Goal: Task Accomplishment & Management: Manage account settings

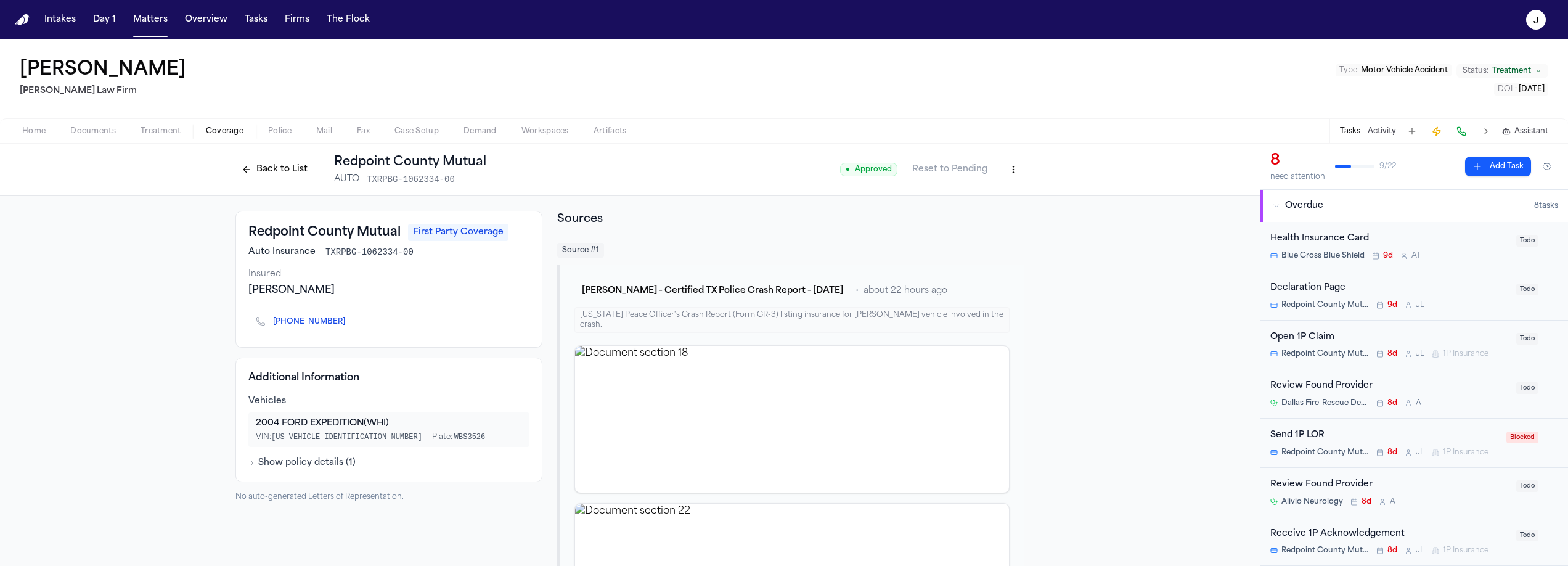
click at [274, 166] on button "Back to List" at bounding box center [274, 169] width 79 height 20
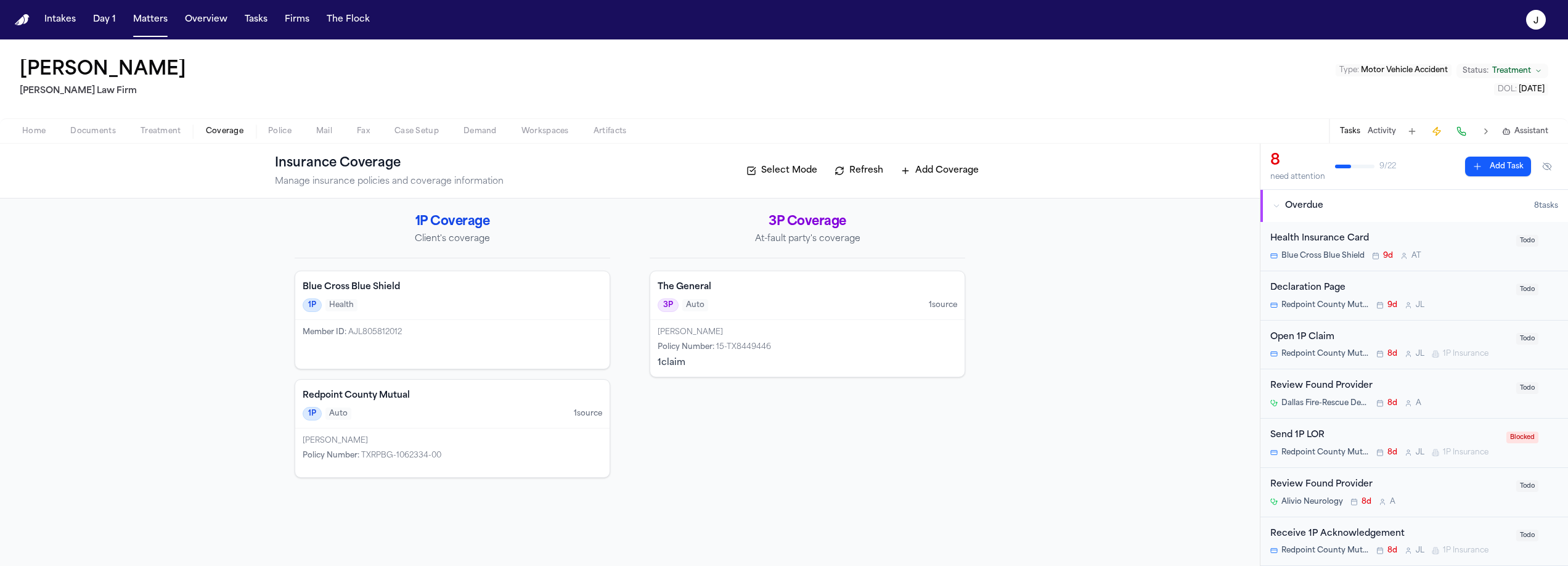
click at [1456, 131] on button at bounding box center [1461, 132] width 18 height 18
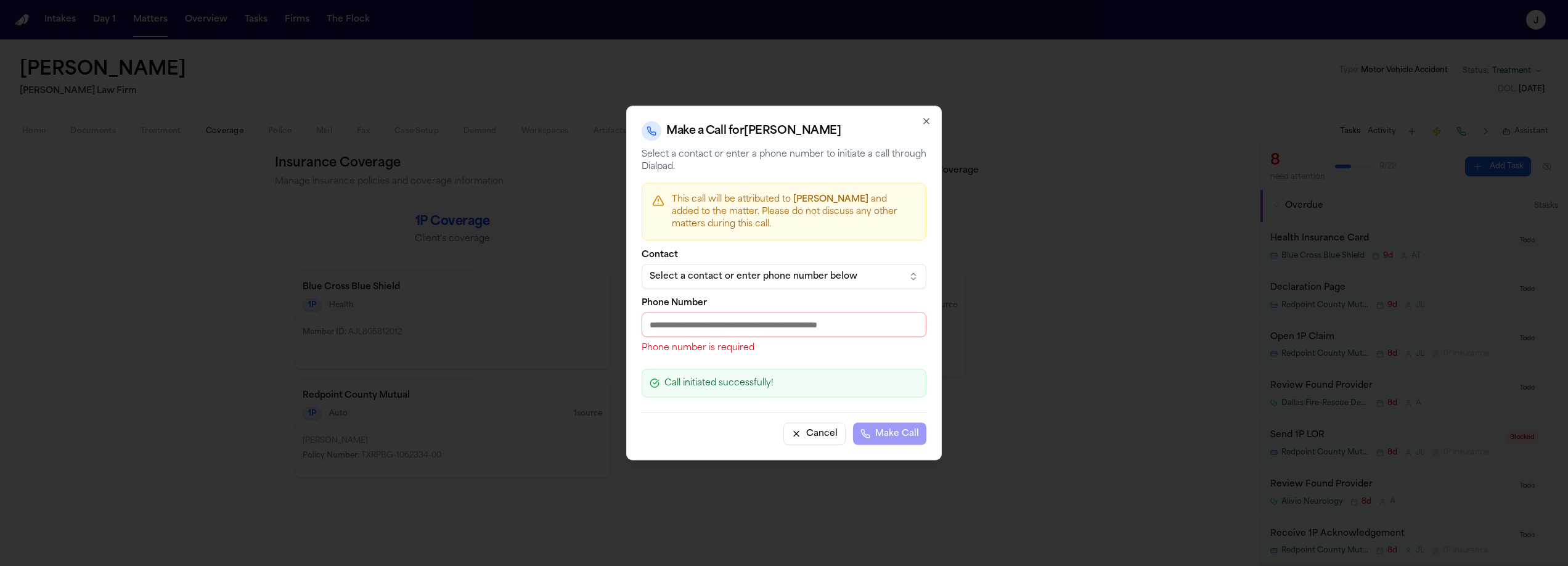
click at [718, 329] on input "Phone Number" at bounding box center [783, 324] width 285 height 25
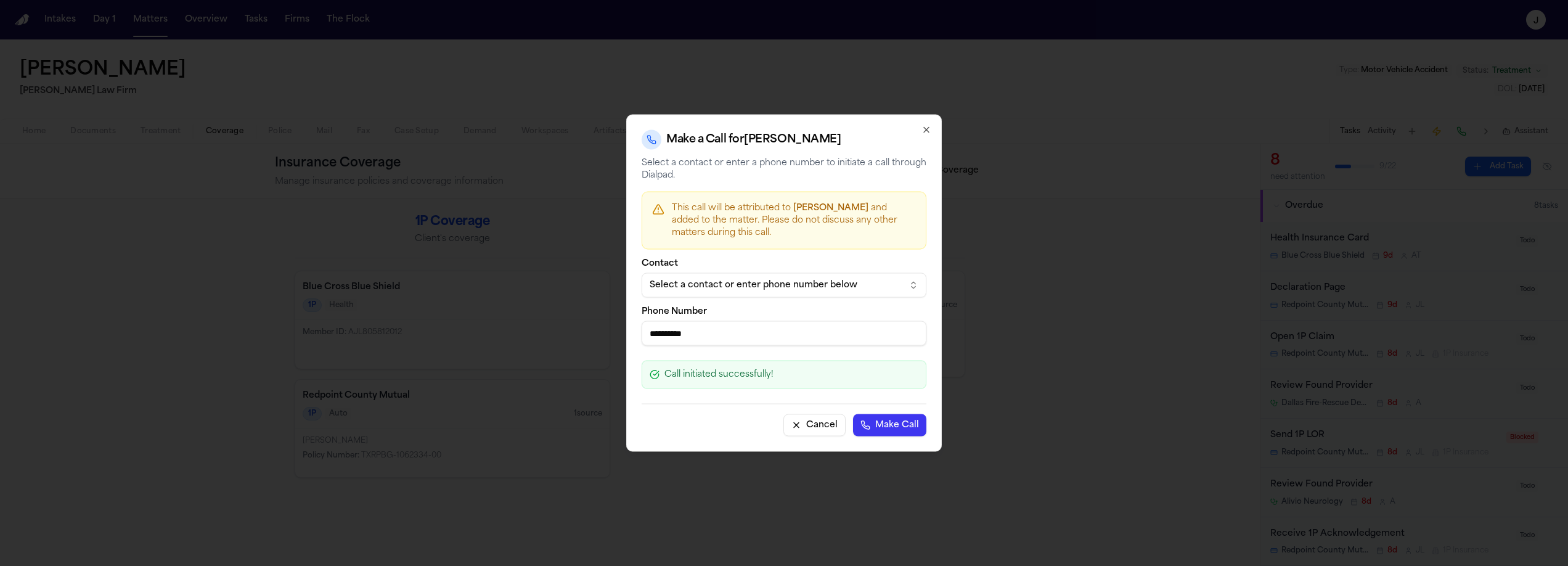
type input "**********"
click at [882, 429] on button "Make Call" at bounding box center [889, 426] width 73 height 22
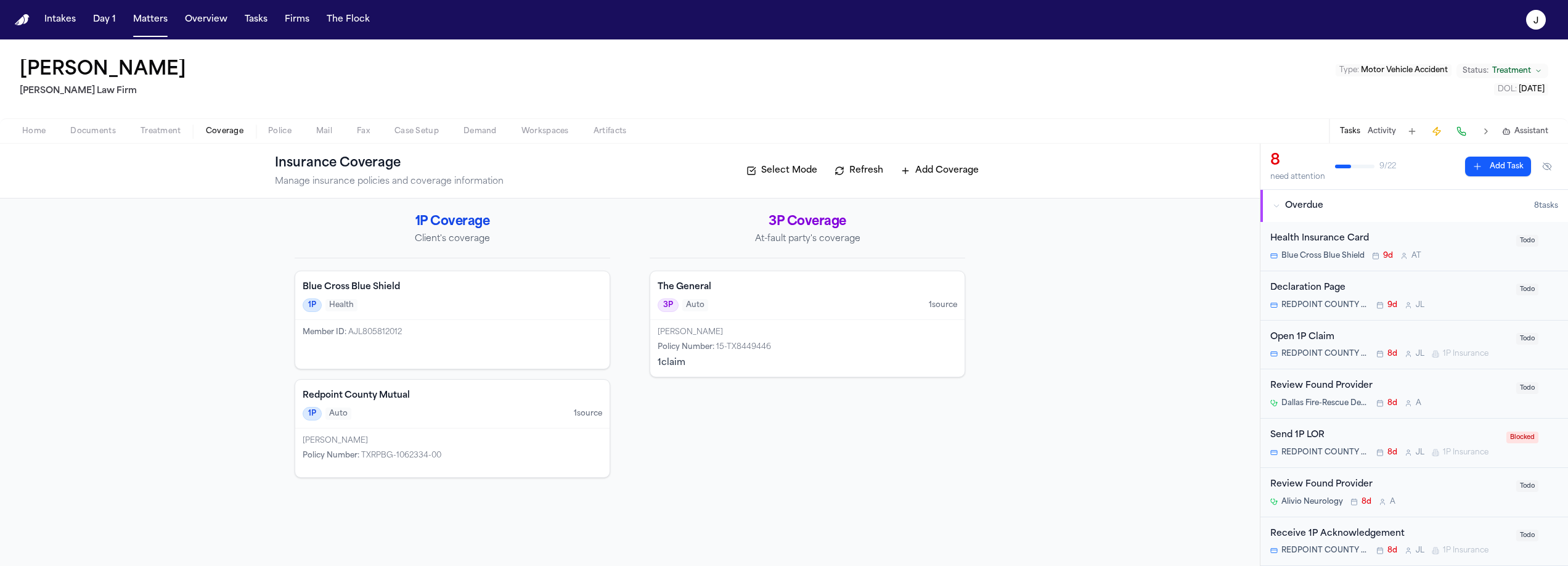
click at [422, 401] on h4 "Redpoint County Mutual" at bounding box center [452, 395] width 299 height 12
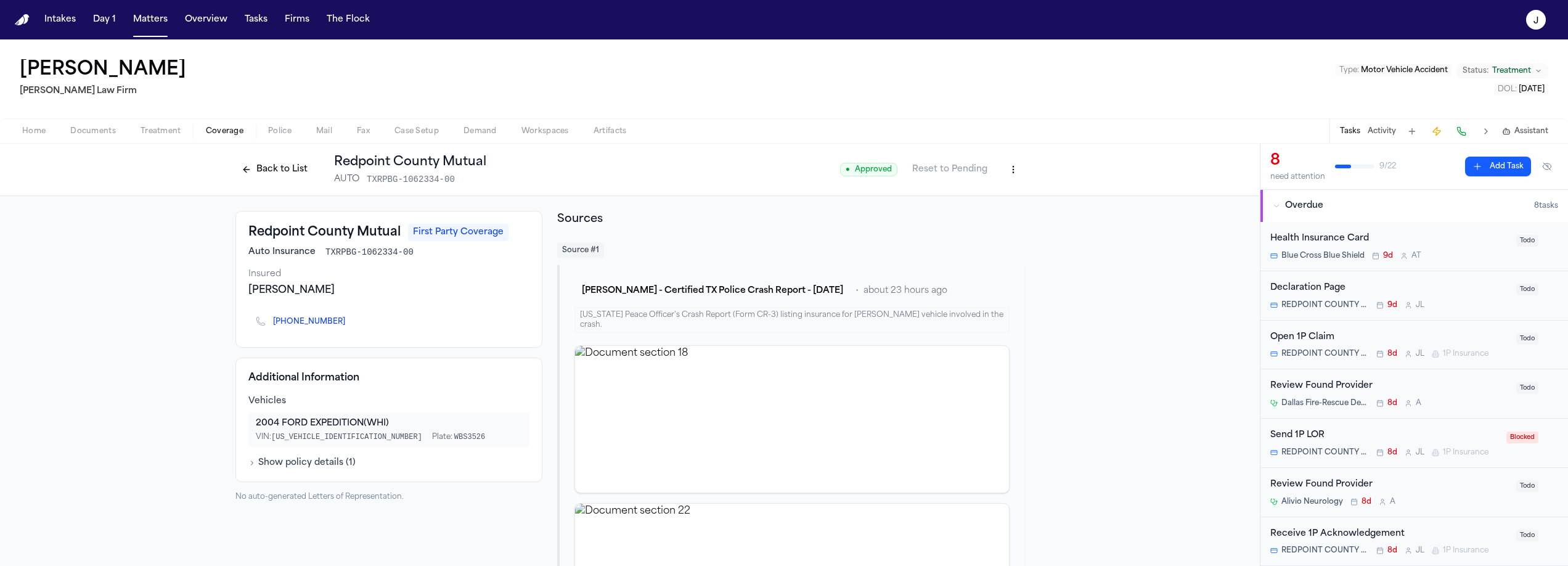
click at [114, 126] on span "Documents" at bounding box center [93, 131] width 46 height 10
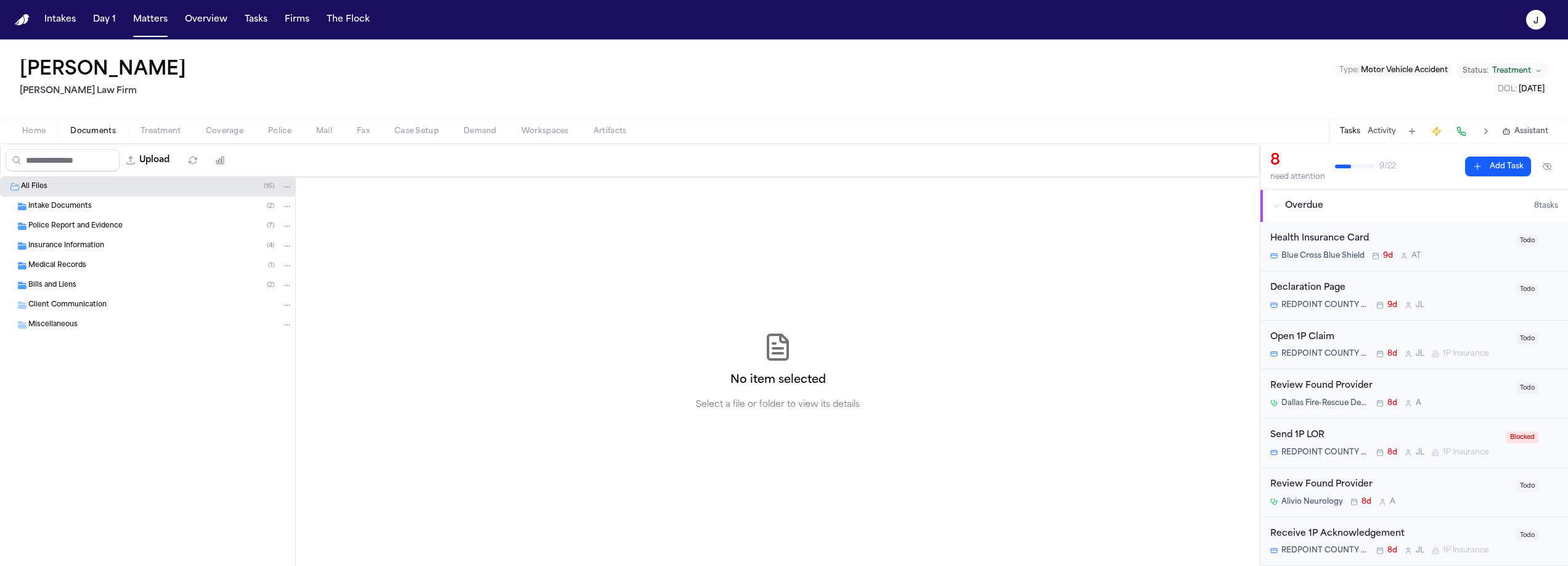
click at [78, 226] on span "Police Report and Evidence" at bounding box center [75, 226] width 94 height 10
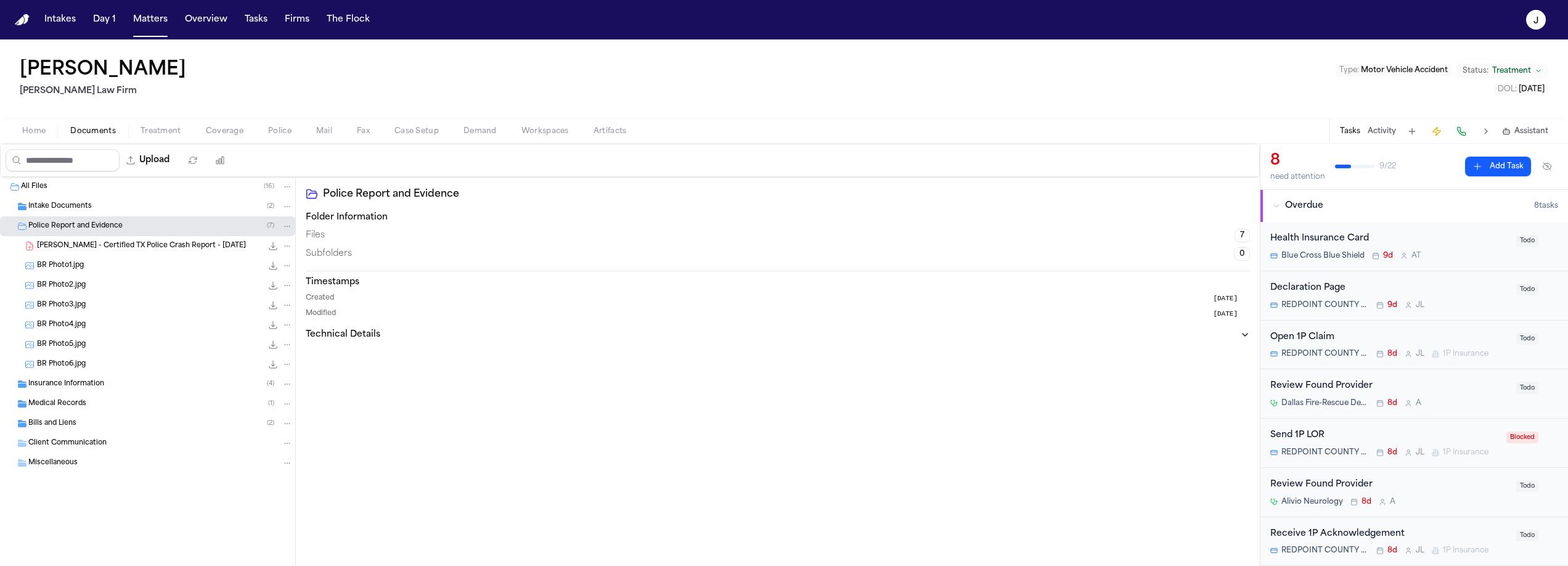
click at [90, 243] on span "B. Bristo - Certified TX Police Crash Report - 8.11.25" at bounding box center [141, 246] width 209 height 10
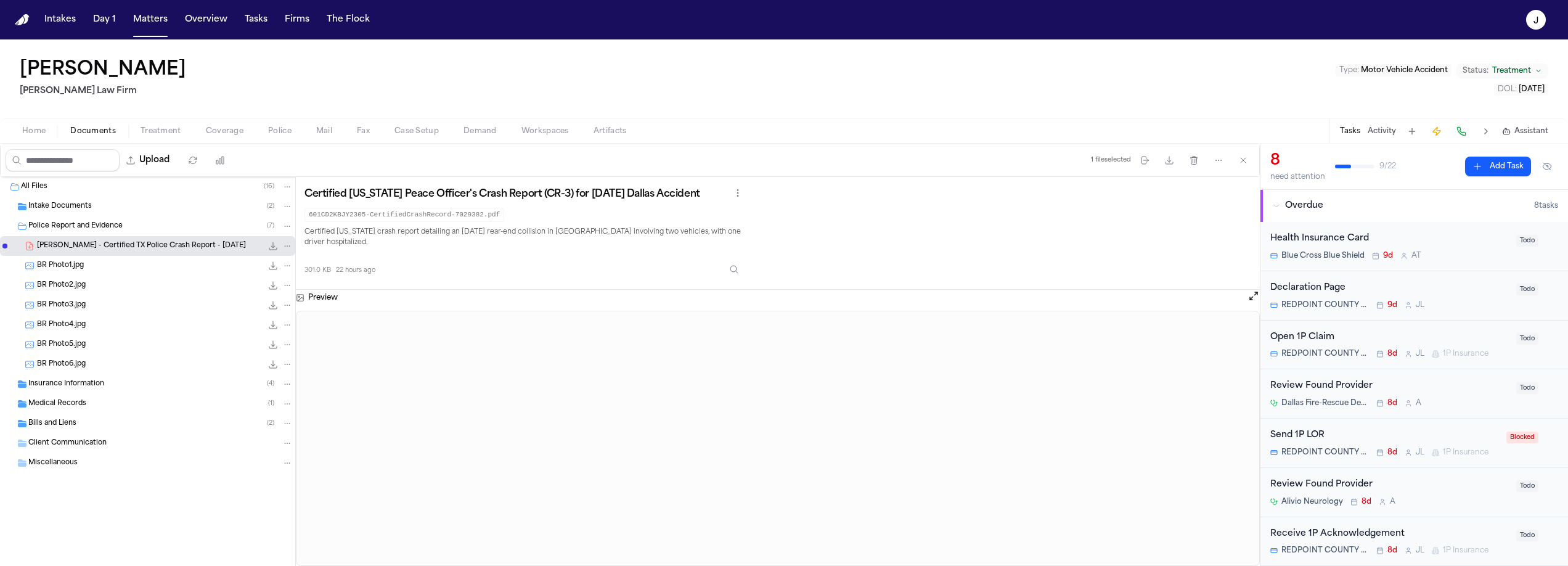
click at [37, 134] on span "Home" at bounding box center [34, 131] width 23 height 10
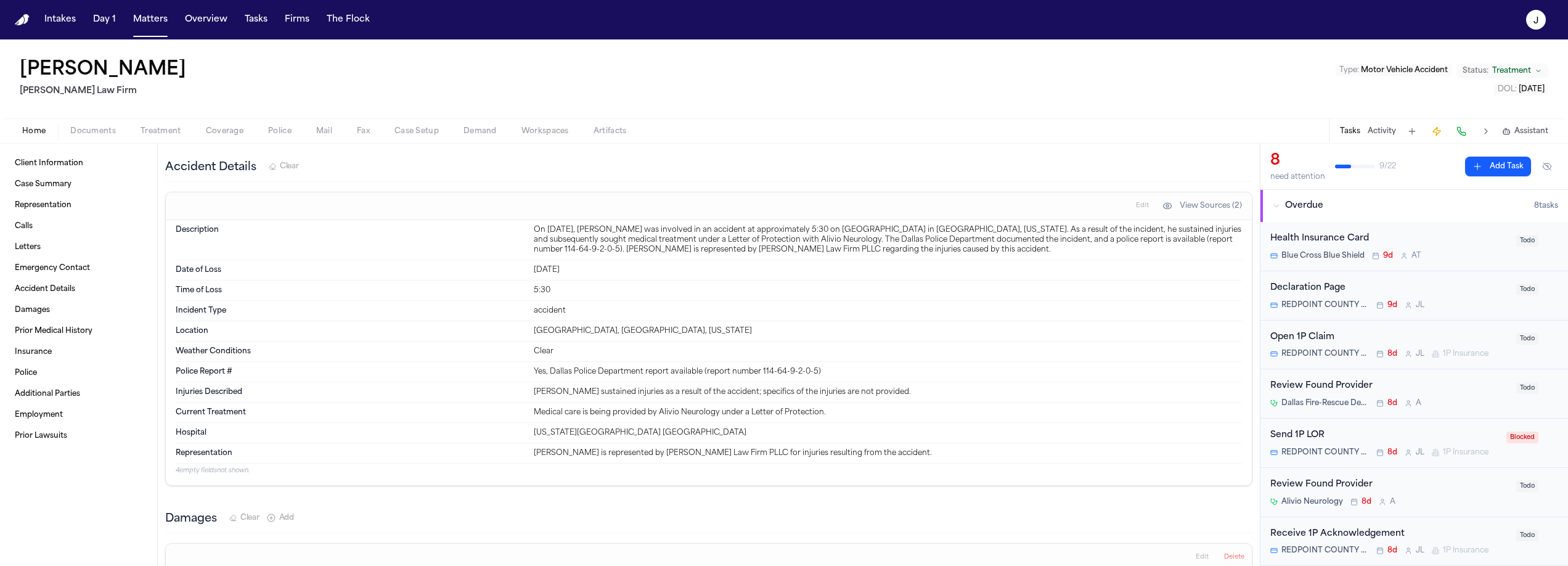
scroll to position [1960, 0]
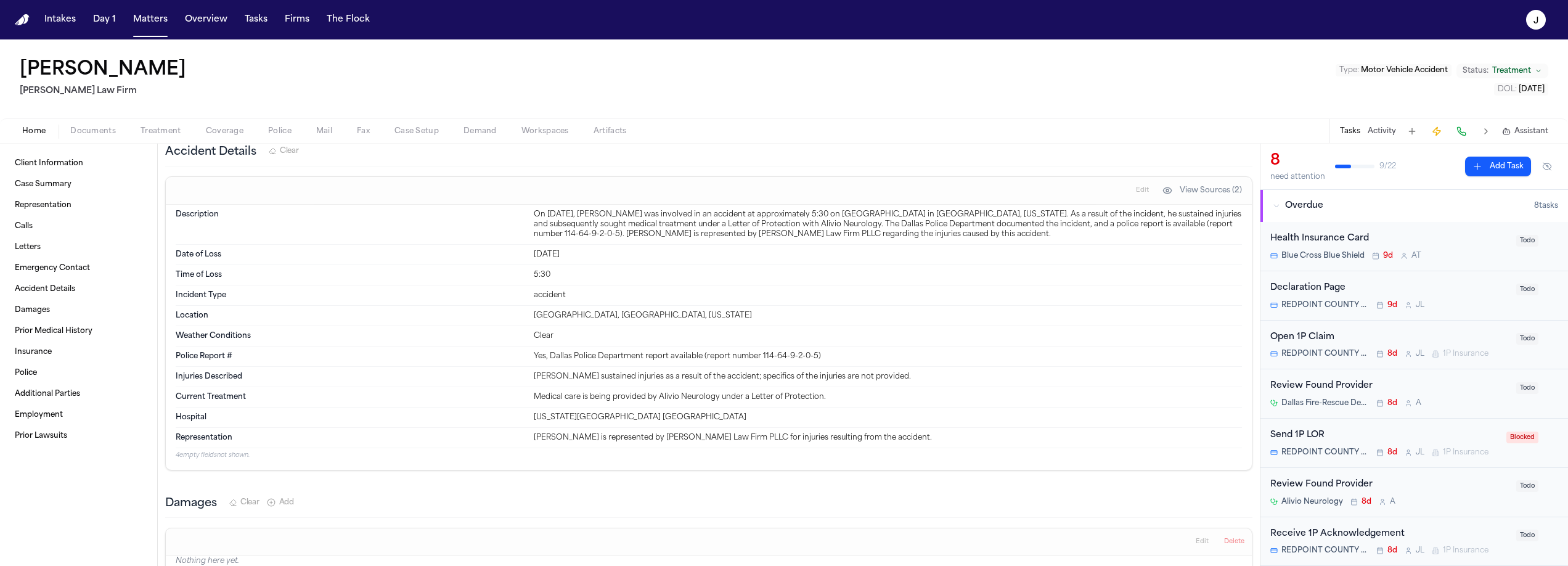
click at [111, 128] on span "Documents" at bounding box center [93, 131] width 46 height 10
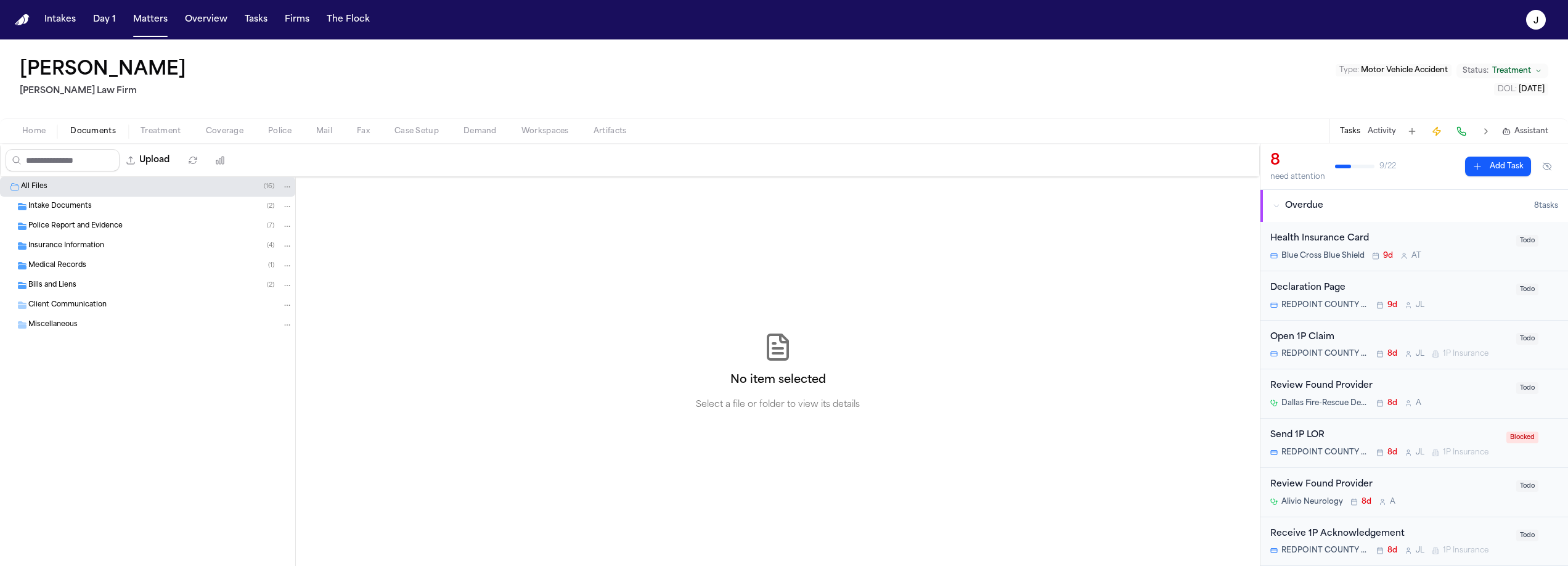
click at [51, 228] on span "Police Report and Evidence" at bounding box center [75, 226] width 94 height 10
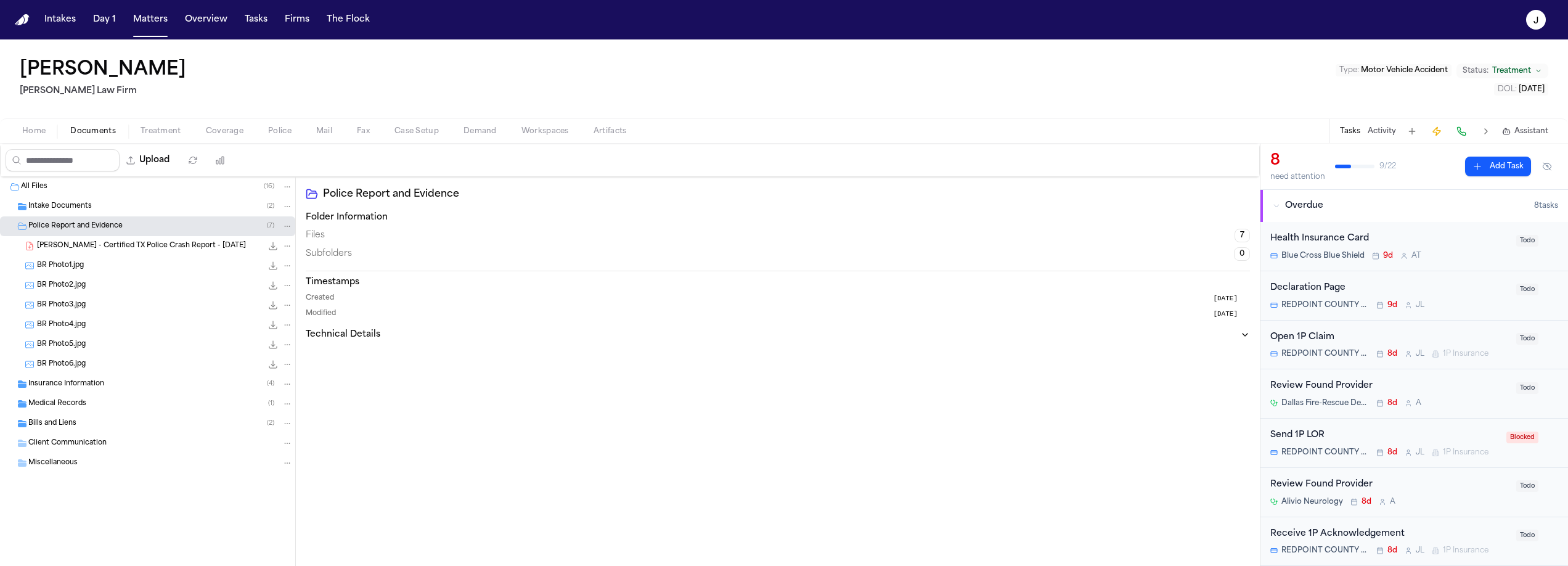
click at [59, 249] on span "B. Bristo - Certified TX Police Crash Report - 8.11.25" at bounding box center [141, 246] width 209 height 10
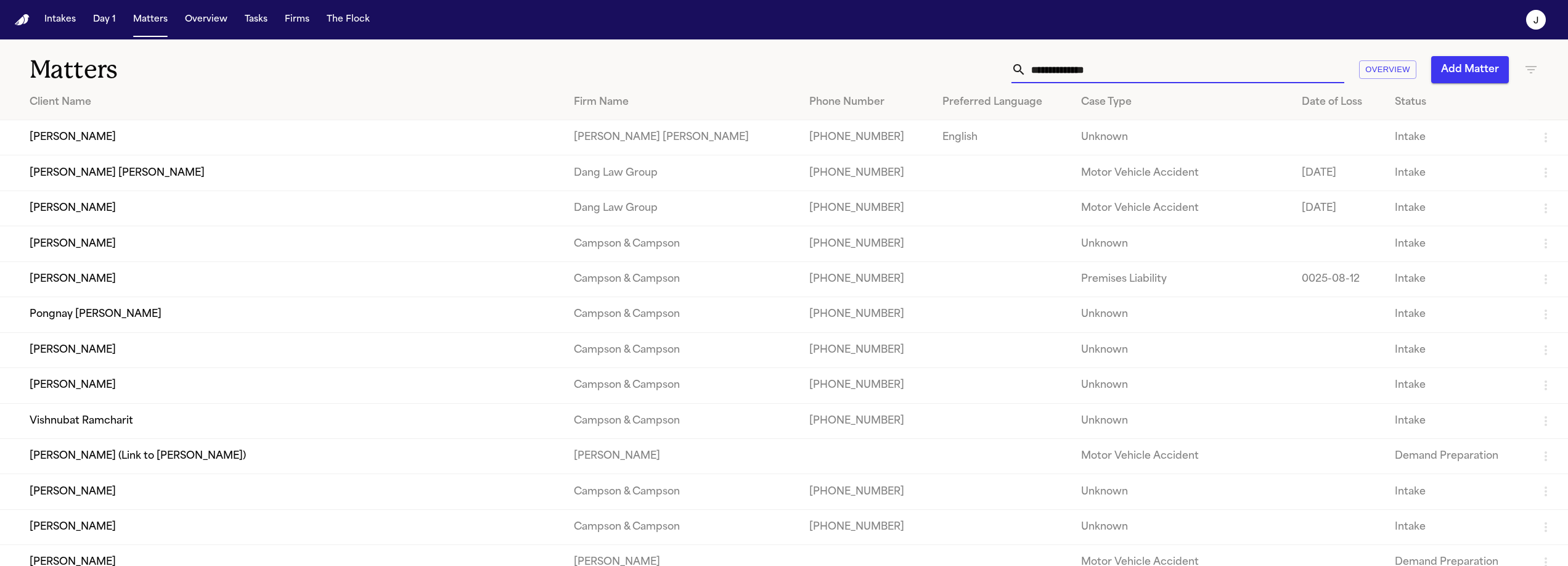
click at [1076, 74] on input "text" at bounding box center [1185, 70] width 318 height 27
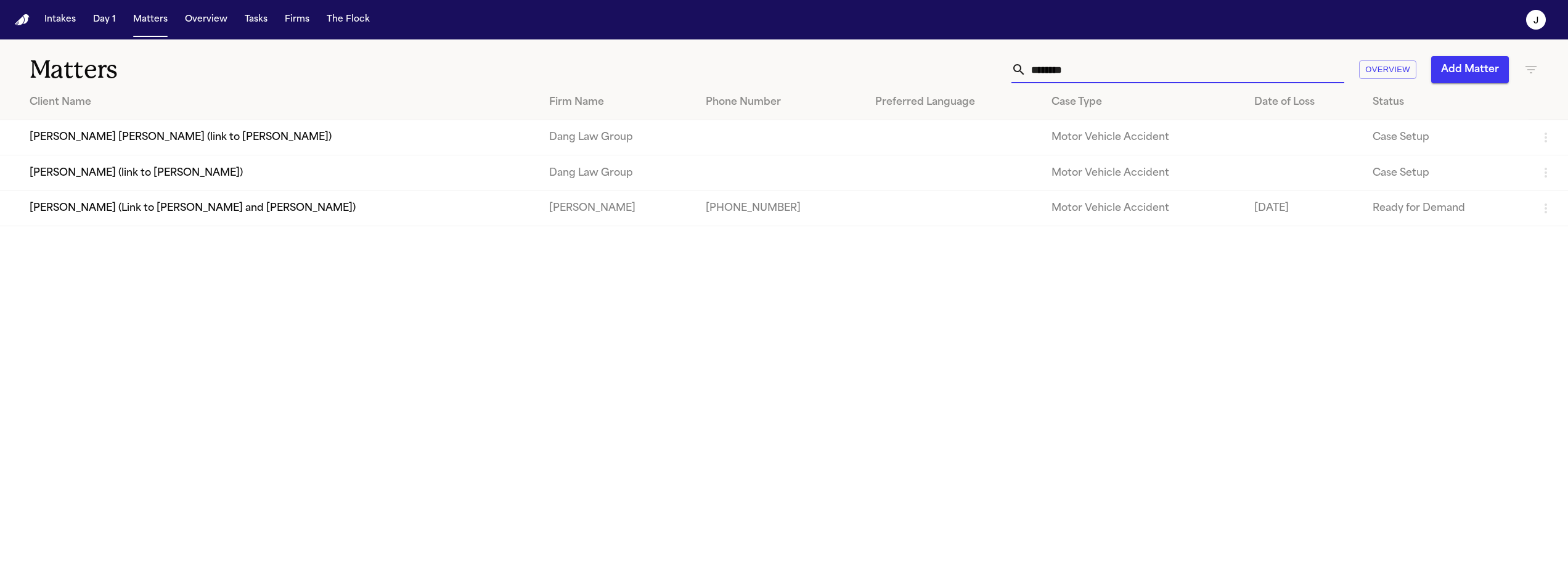
type input "********"
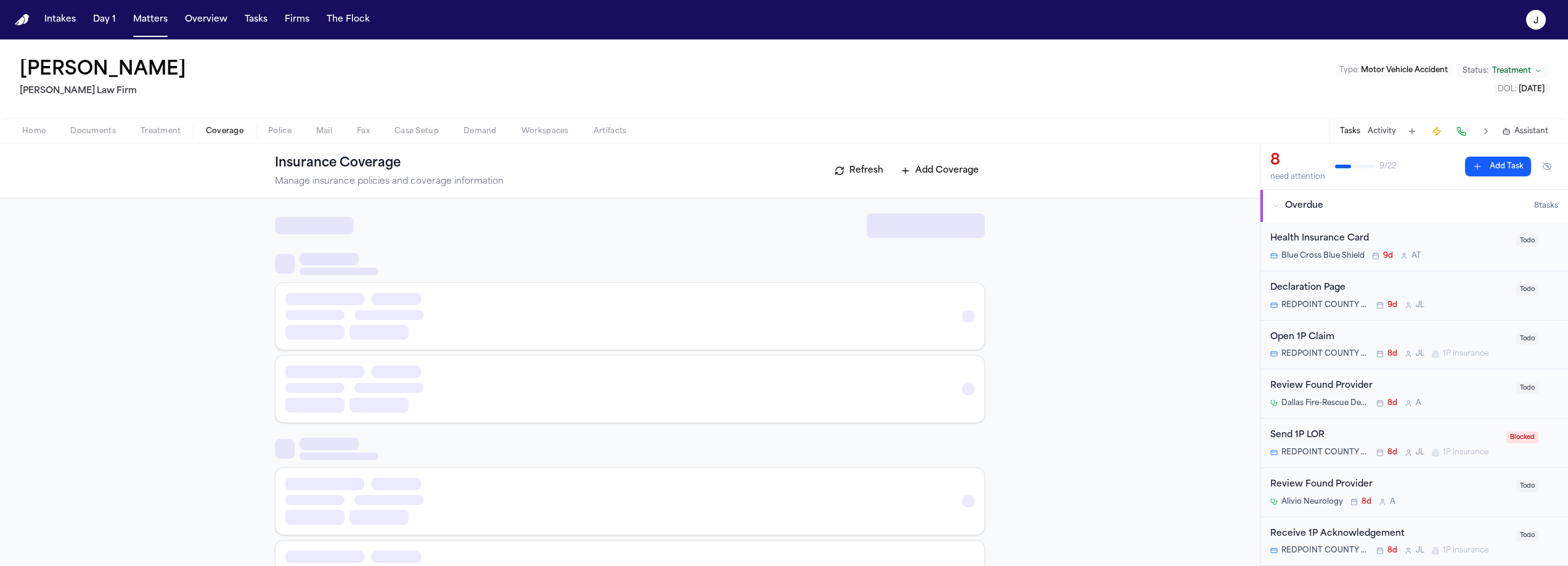
click at [216, 135] on span "Coverage" at bounding box center [224, 131] width 38 height 10
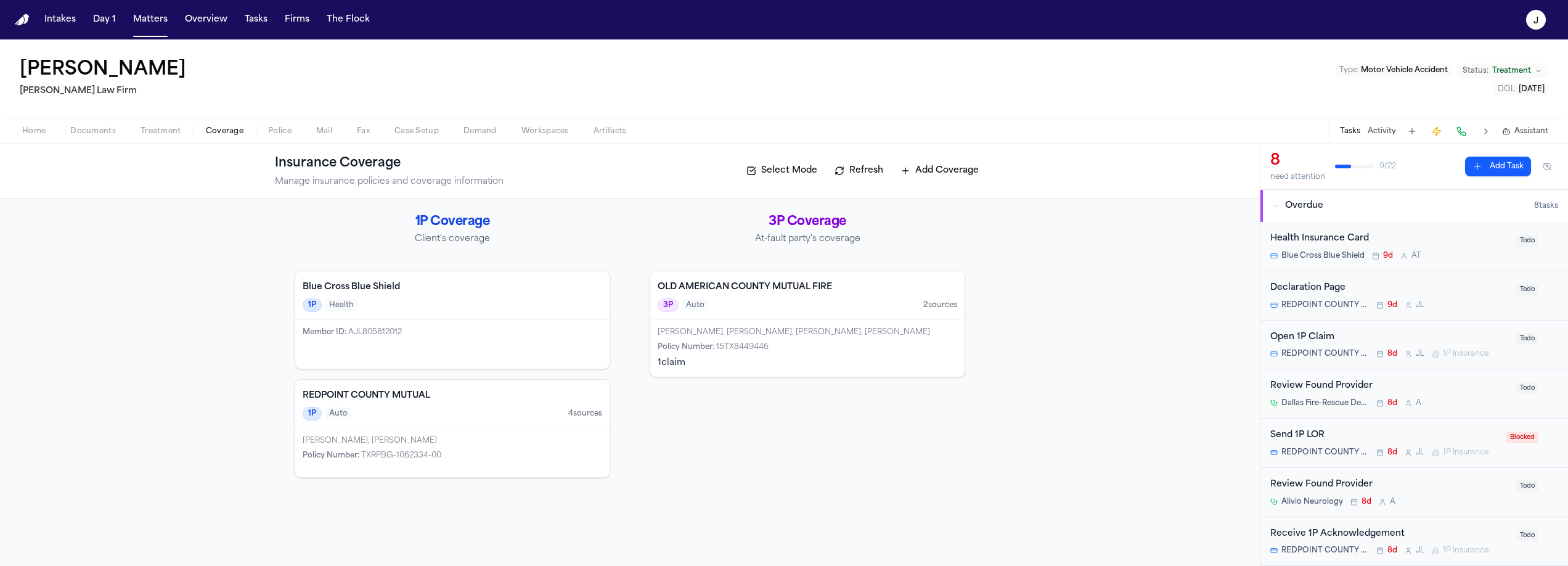
click at [464, 408] on div "1P Auto 4 source s" at bounding box center [452, 413] width 299 height 14
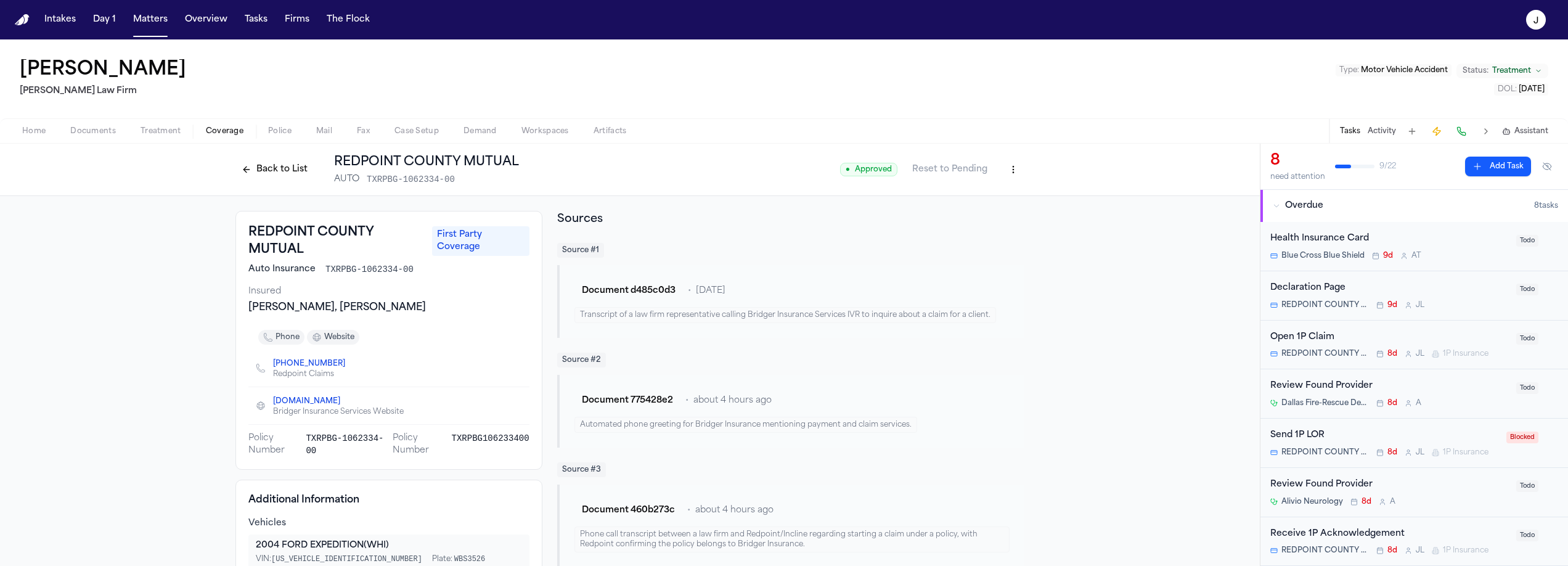
click at [1010, 165] on html "Intakes Day 1 Matters Overview Tasks Firms The Flock J Bryan Bristo Ruy Mireles…" at bounding box center [784, 283] width 1568 height 566
click at [972, 193] on div "Edit Coverage" at bounding box center [966, 196] width 104 height 20
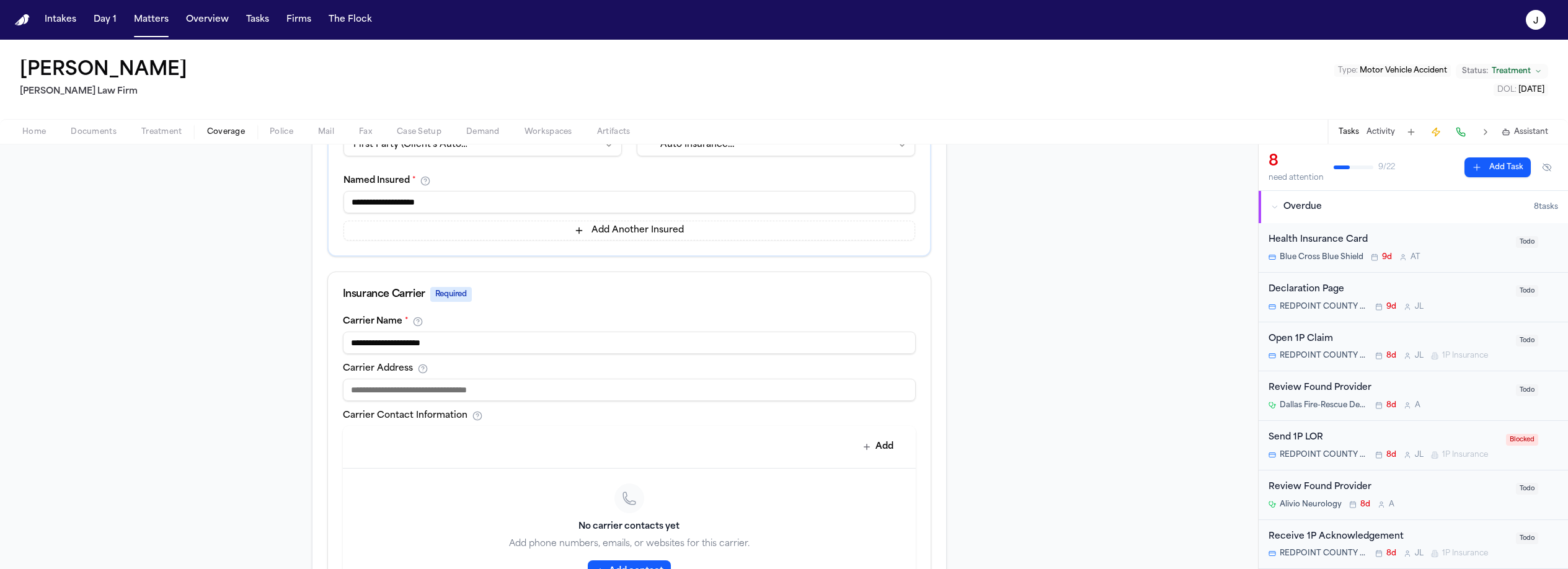
scroll to position [295, 0]
click at [487, 393] on input at bounding box center [630, 388] width 573 height 23
click at [443, 340] on input "**********" at bounding box center [630, 341] width 573 height 23
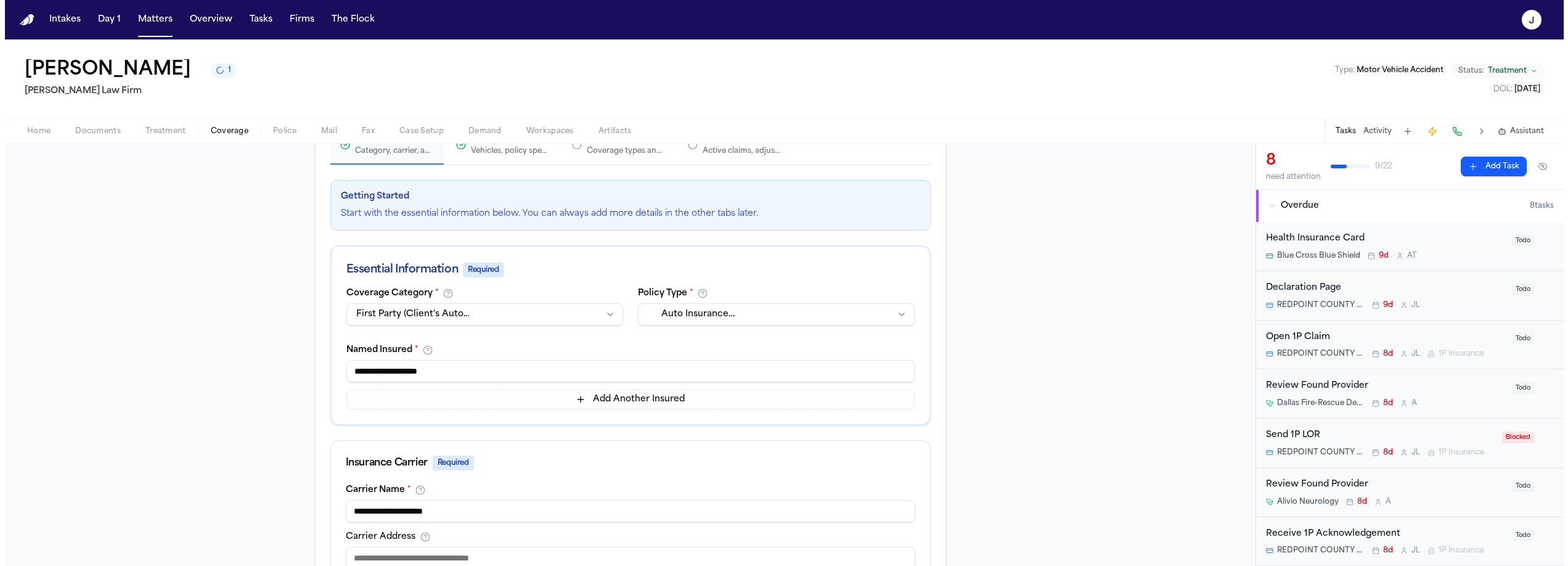
scroll to position [0, 0]
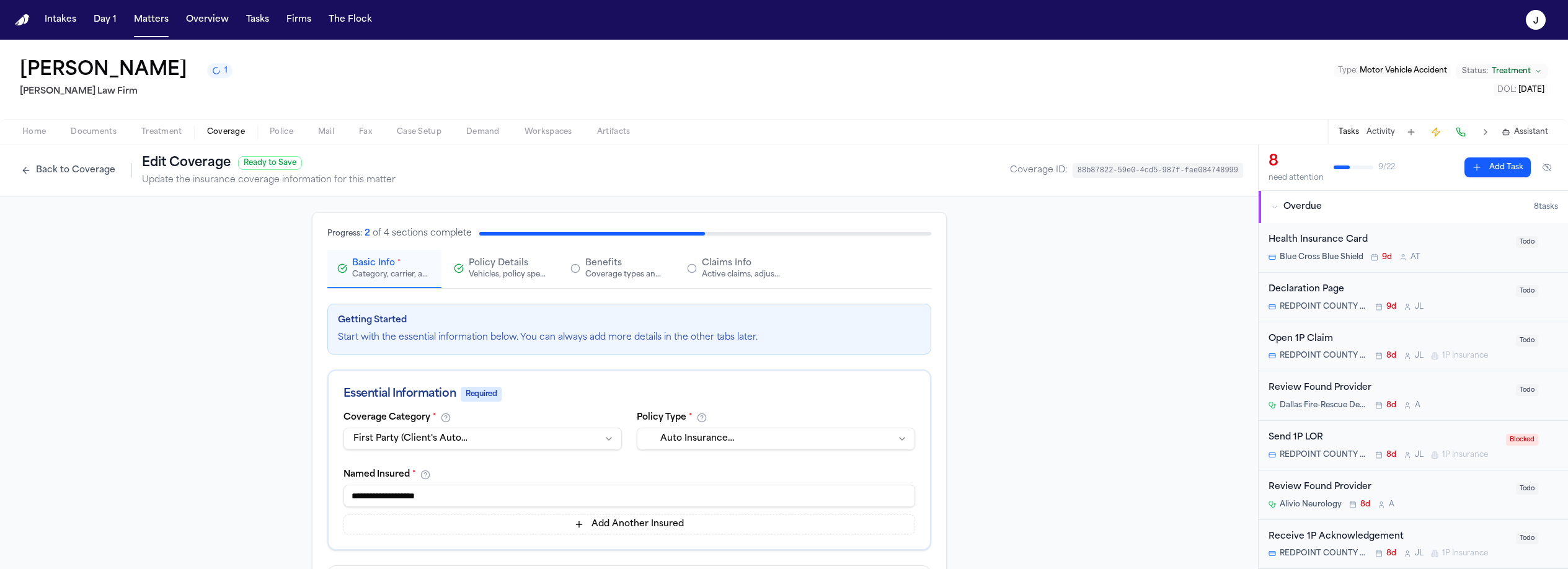
click at [86, 178] on button "Back to Coverage" at bounding box center [68, 170] width 107 height 20
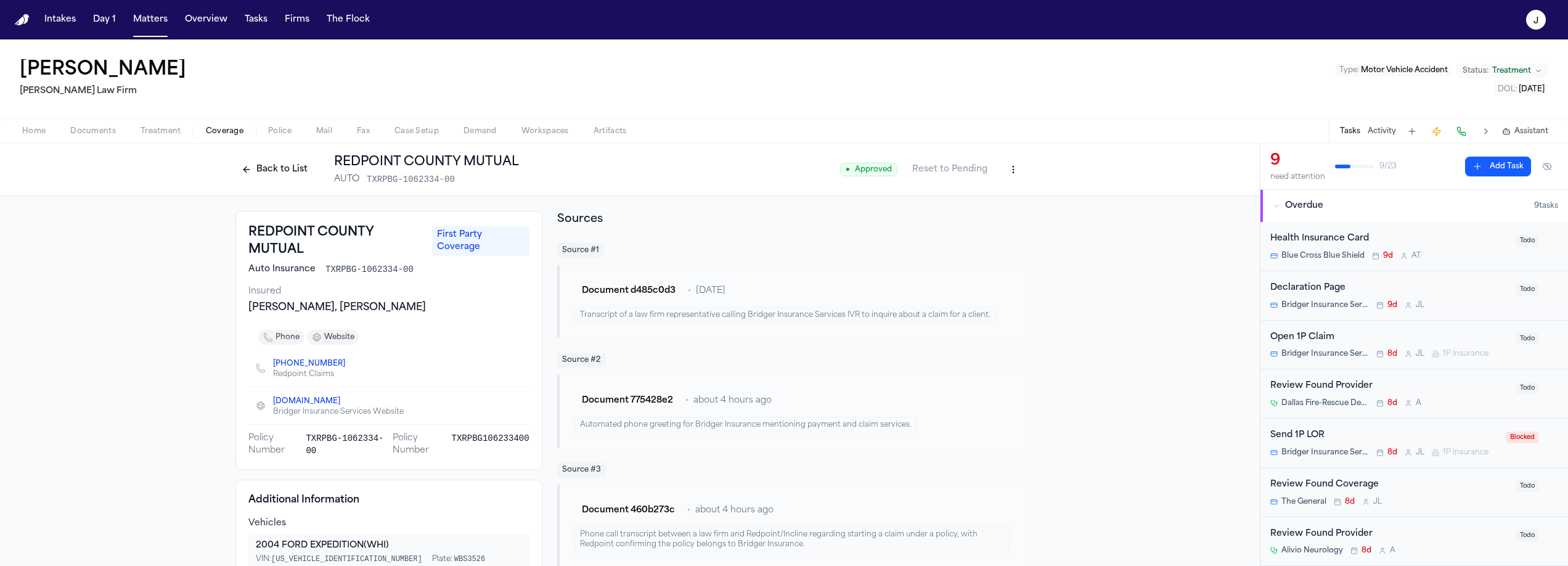
click at [292, 164] on button "Back to List" at bounding box center [274, 169] width 79 height 20
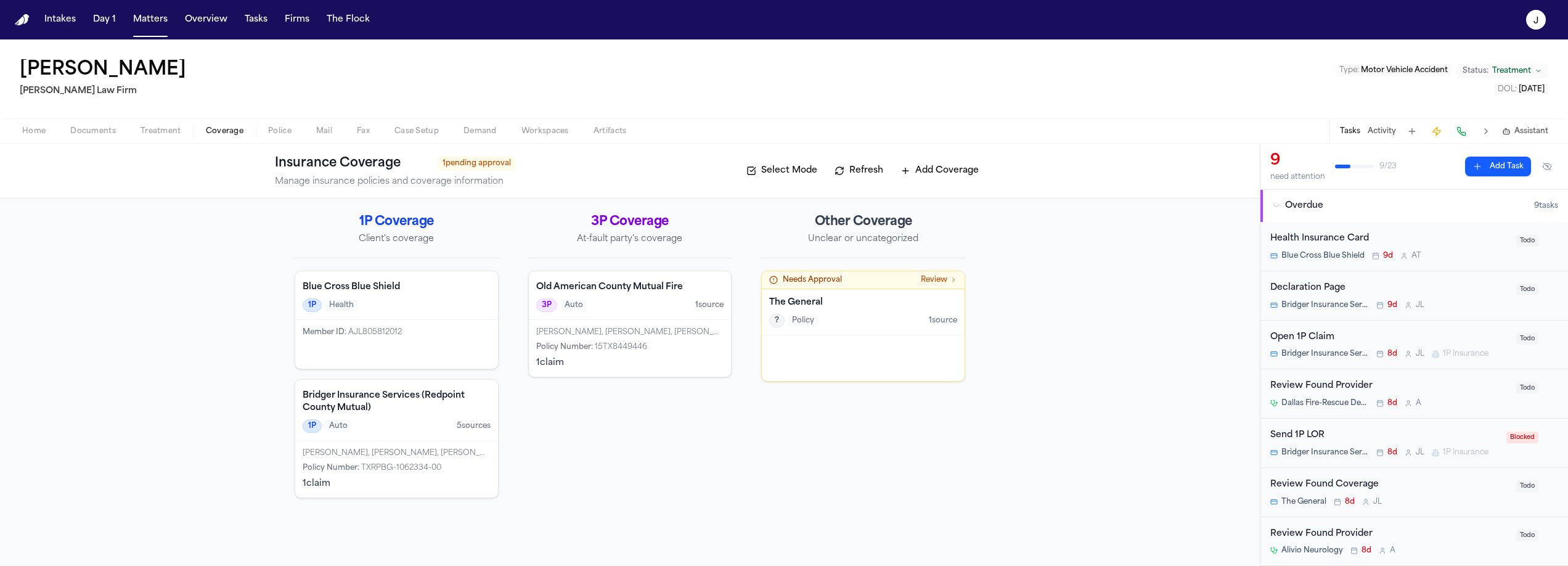
click at [854, 354] on div at bounding box center [863, 358] width 203 height 46
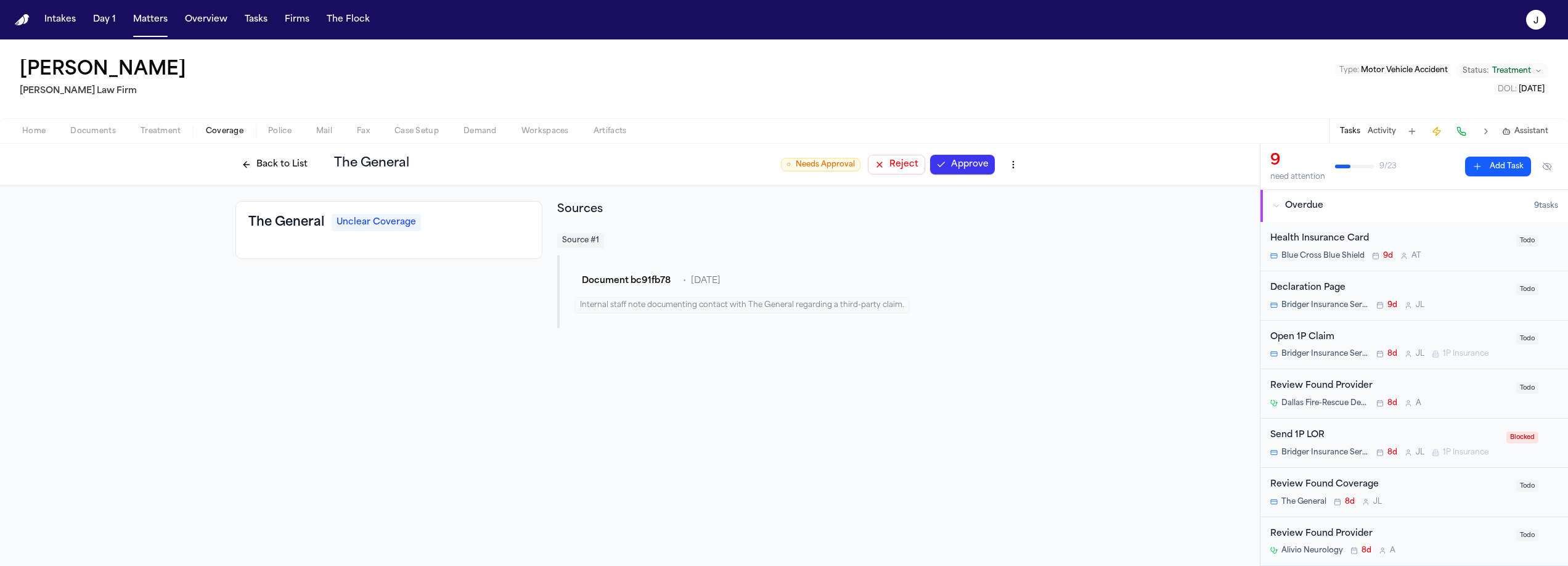
click at [262, 161] on button "Back to List" at bounding box center [274, 165] width 79 height 20
